Goal: Task Accomplishment & Management: Use online tool/utility

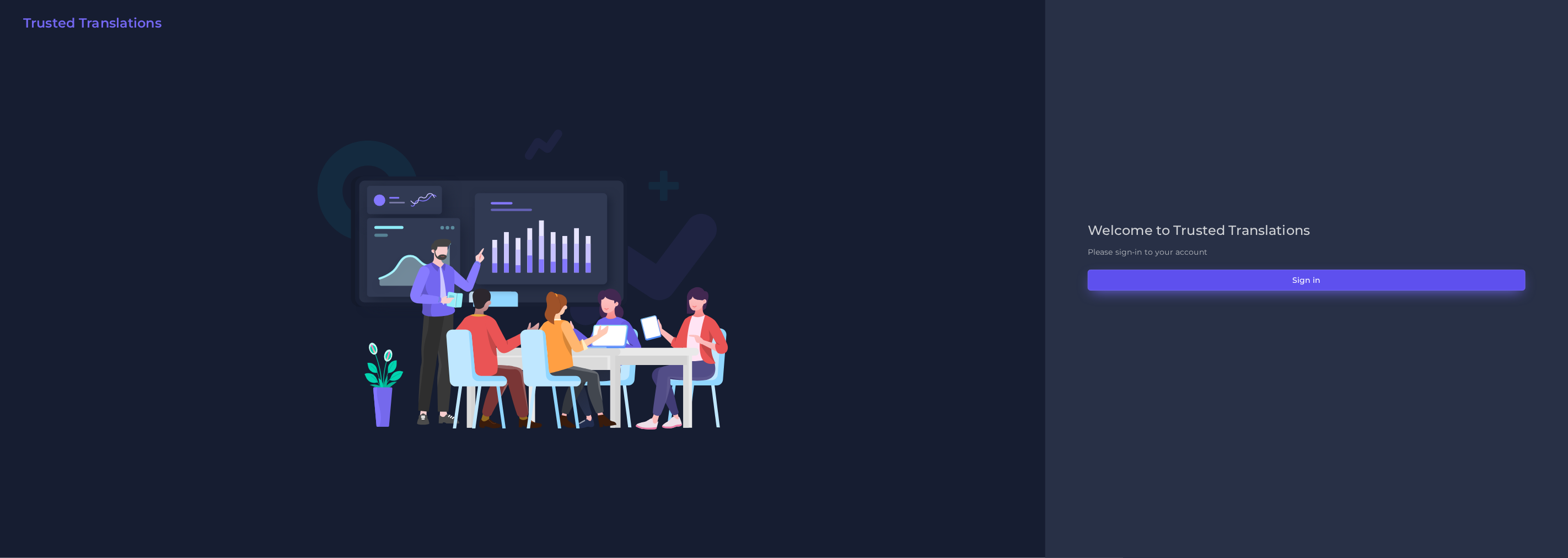
click at [1306, 280] on button "Sign in" at bounding box center [1307, 281] width 438 height 21
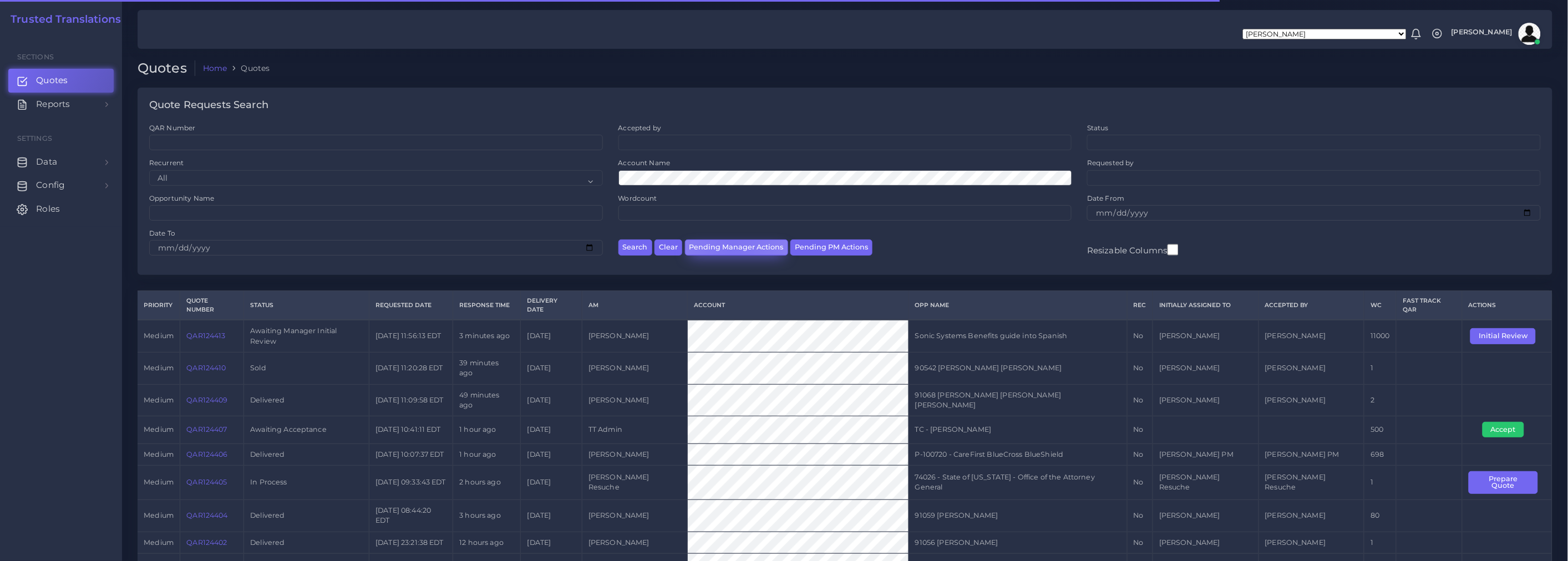
click at [732, 246] on button "Pending Manager Actions" at bounding box center [736, 247] width 103 height 16
select select "awaiting_manager_initial_review"
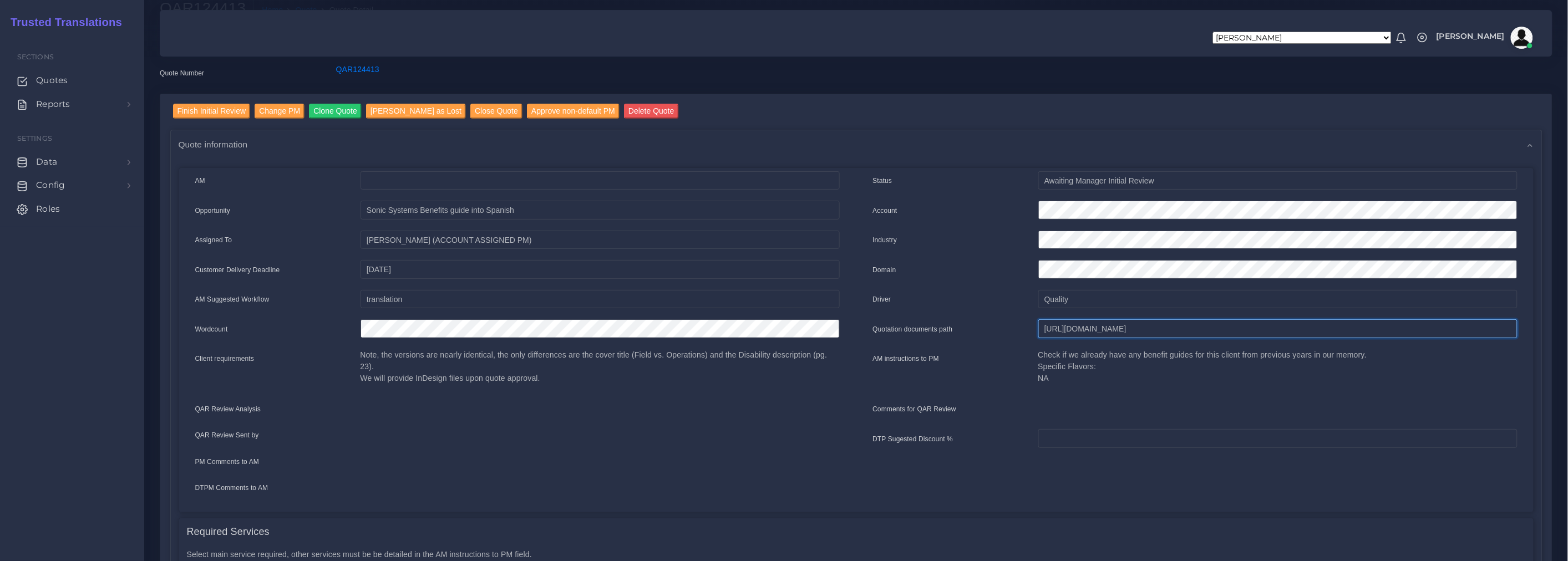
scroll to position [0, 303]
drag, startPoint x: 1044, startPoint y: 331, endPoint x: 1555, endPoint y: 329, distance: 511.0
click at [1555, 329] on div "Finish Initial Review Change PM Clone Quote Mark Quote as Lost Close Quote Appr…" at bounding box center [856, 552] width 1409 height 917
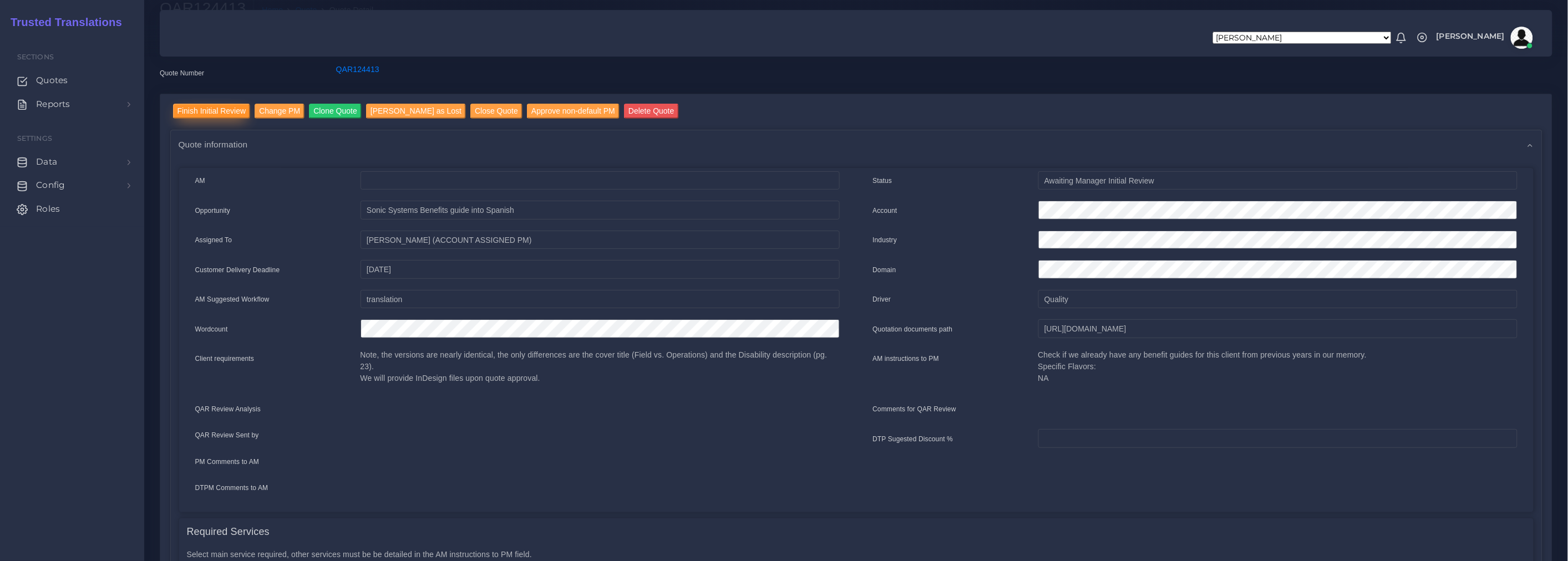
click at [216, 108] on input "Finish Initial Review" at bounding box center [212, 111] width 78 height 15
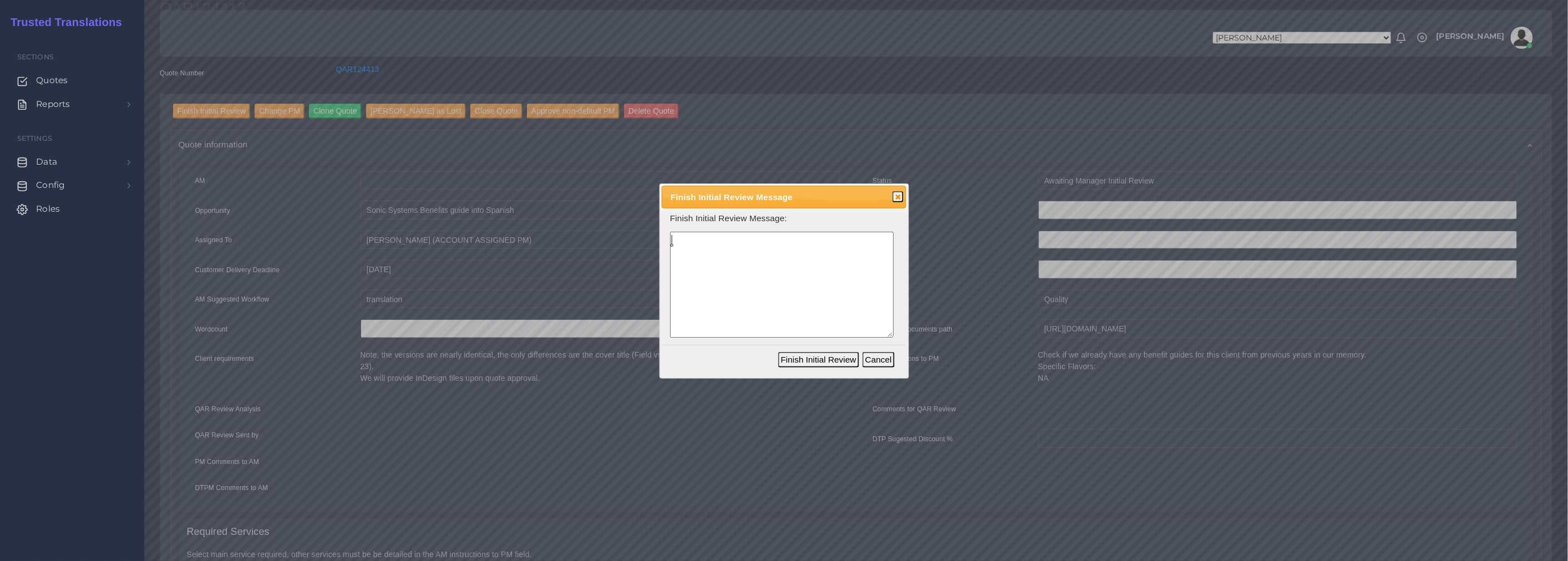
click at [723, 272] on textarea at bounding box center [781, 285] width 223 height 106
drag, startPoint x: 671, startPoint y: 240, endPoint x: 852, endPoint y: 266, distance: 182.9
click at [845, 251] on textarea "If needing a team, we will need" at bounding box center [781, 285] width 223 height 106
click at [707, 268] on textarea "Try to manage the process with only one linguist to profit on the high level of…" at bounding box center [781, 285] width 223 height 106
click at [767, 284] on textarea "Try to manage the process with only one linguist to profit on the high level of…" at bounding box center [781, 285] width 223 height 106
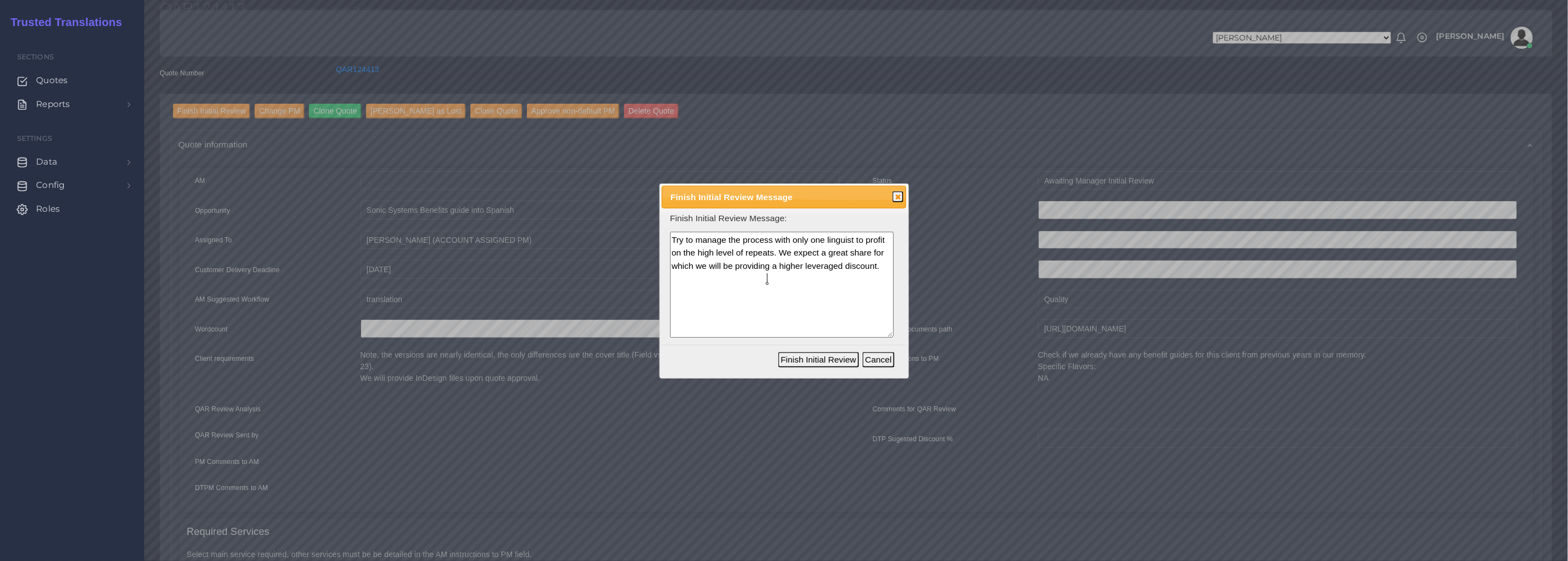
click at [780, 279] on textarea "Try to manage the process with only one linguist to profit on the high level of…" at bounding box center [781, 285] width 223 height 106
click at [741, 332] on textarea "Try to manage the process with only one linguist to profit on the high level of…" at bounding box center [781, 285] width 223 height 106
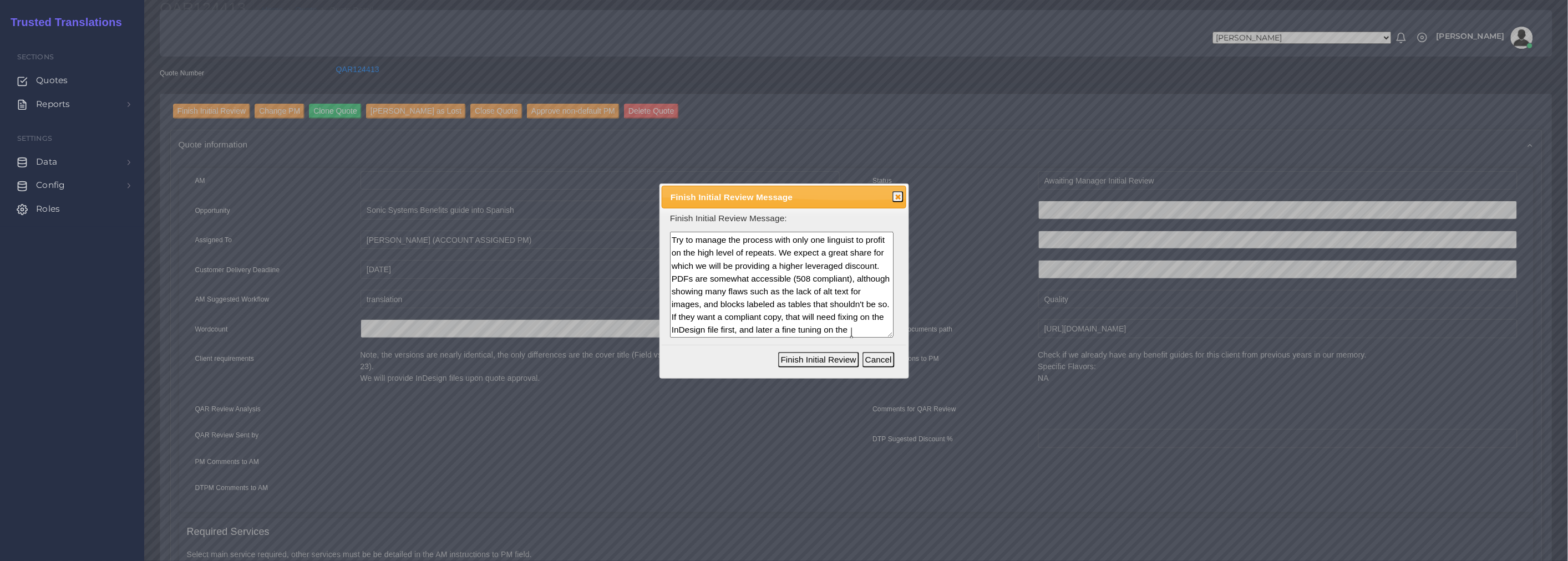
scroll to position [36, 0]
click at [810, 322] on textarea "Try to manage the process with only one linguist to profit on the high level of…" at bounding box center [781, 285] width 223 height 106
click at [0, 0] on lt-em "fine-tuning" at bounding box center [0, 0] width 0 height 0
type textarea "Try to manage the process with only one linguist to profit on the high level of…"
click at [813, 361] on button "Finish Initial Review" at bounding box center [819, 359] width 81 height 15
